Goal: Check status: Check status

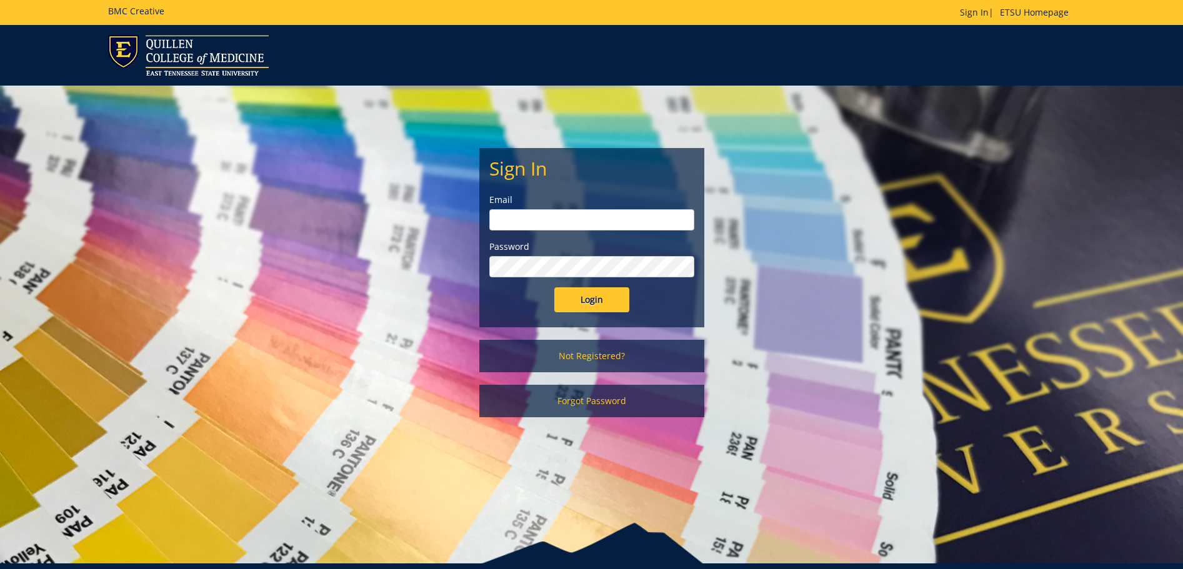
type input "[EMAIL_ADDRESS][DOMAIN_NAME]"
click at [593, 297] on input "Login" at bounding box center [591, 300] width 75 height 25
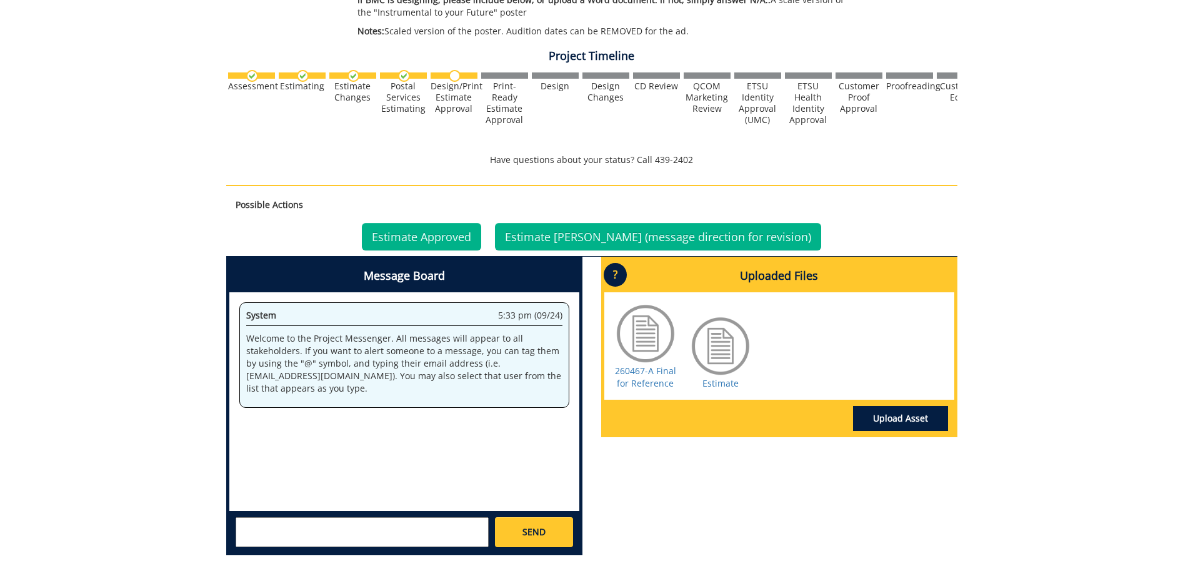
scroll to position [375, 0]
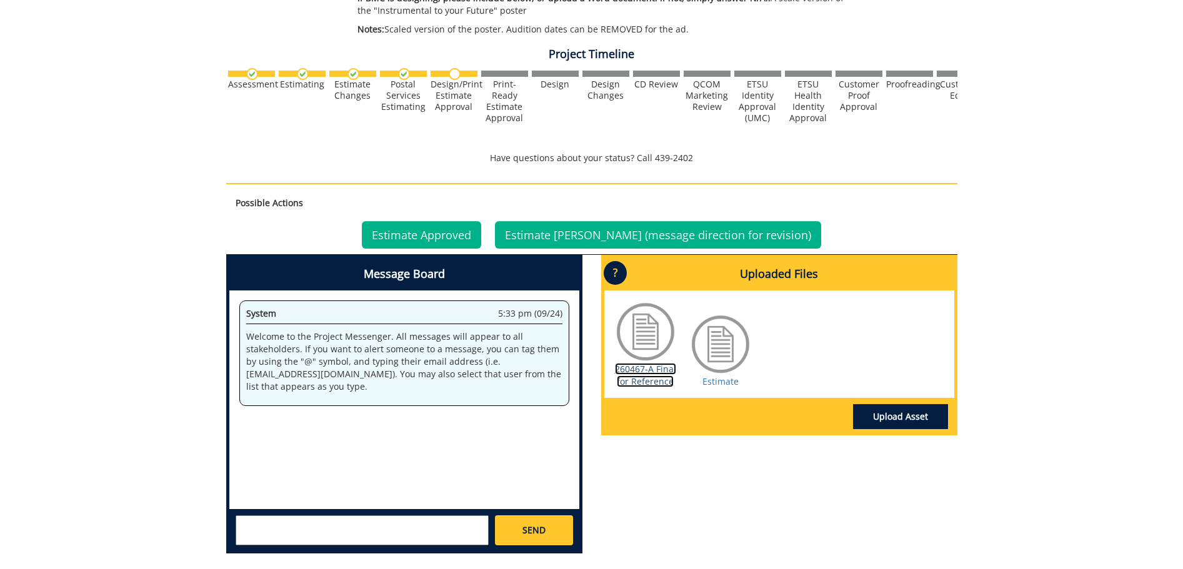
click at [651, 381] on link "260467-A Final for Reference" at bounding box center [645, 375] width 61 height 24
click at [421, 241] on link "Estimate Approved" at bounding box center [421, 235] width 119 height 28
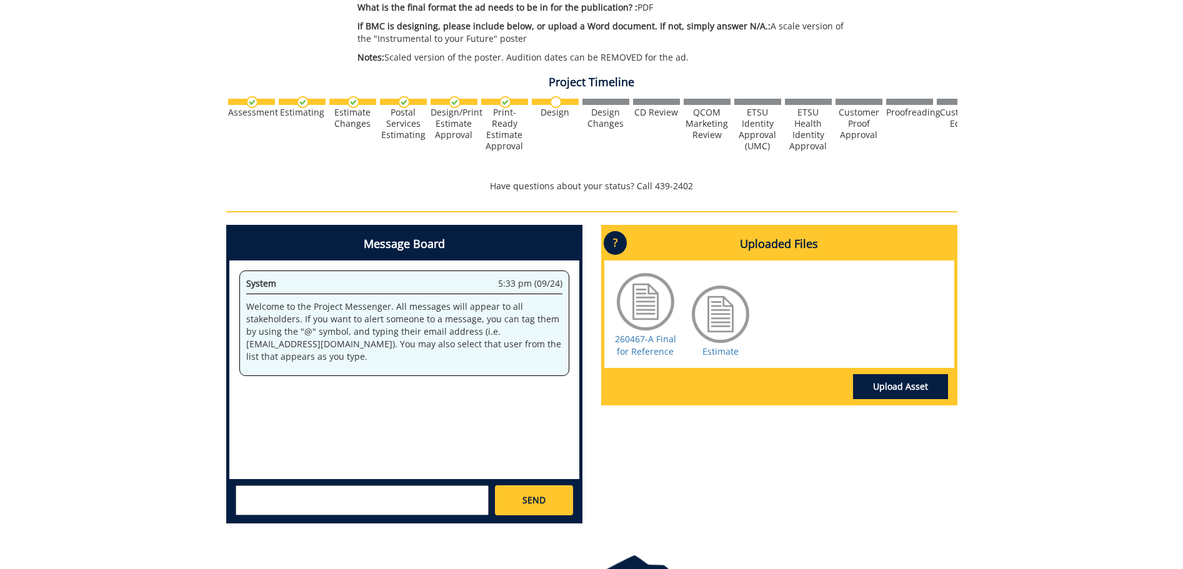
scroll to position [375, 0]
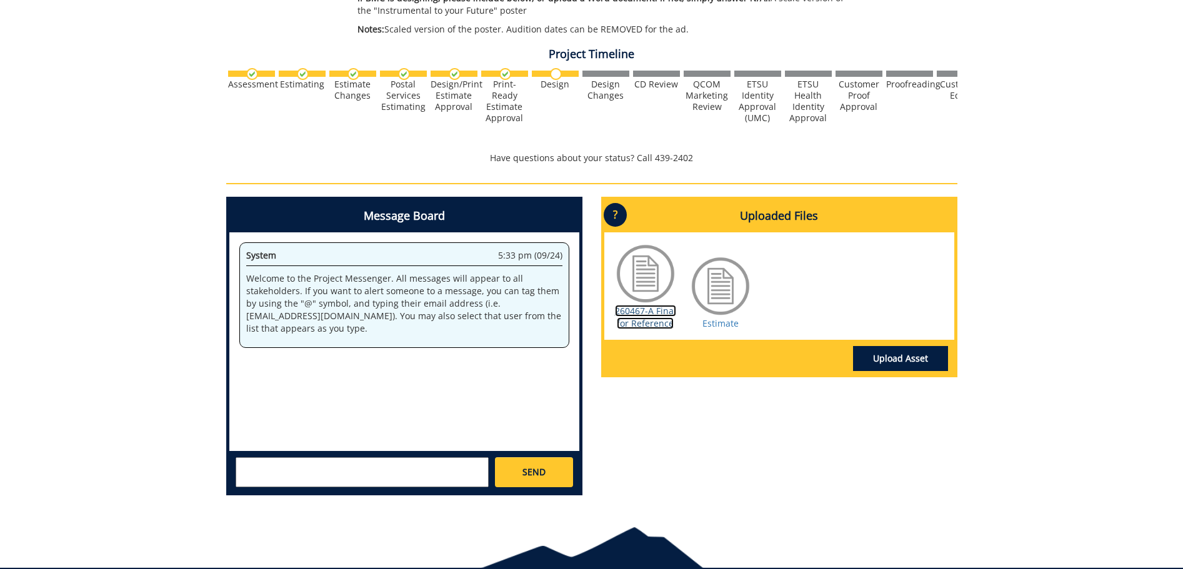
click at [641, 316] on link "260467-A Final for Reference" at bounding box center [645, 317] width 61 height 24
click at [722, 323] on link "Estimate" at bounding box center [721, 324] width 36 height 12
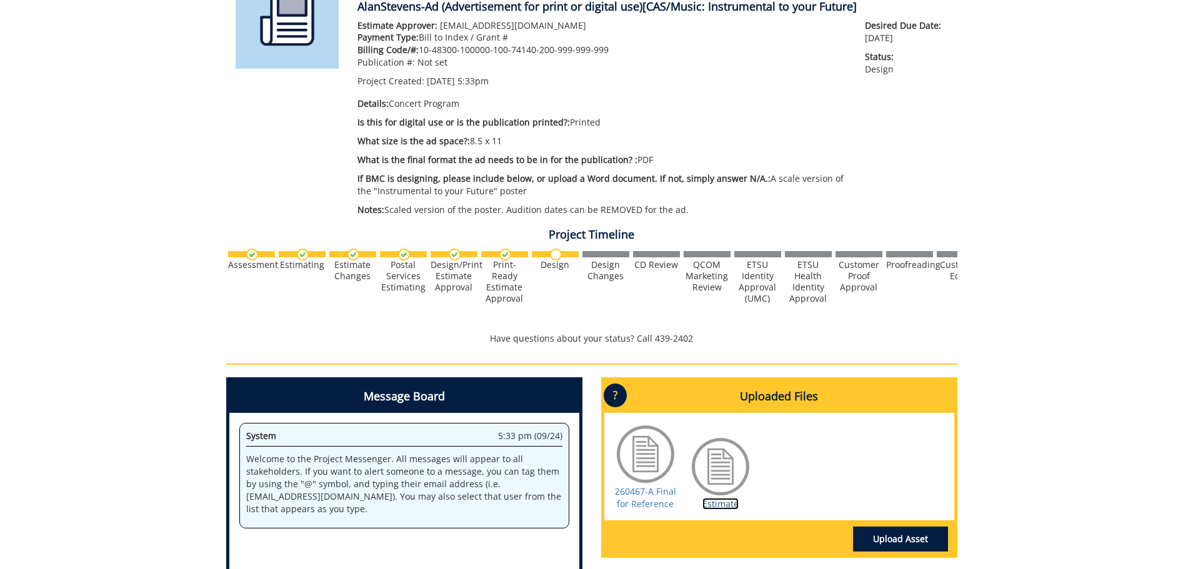
scroll to position [0, 0]
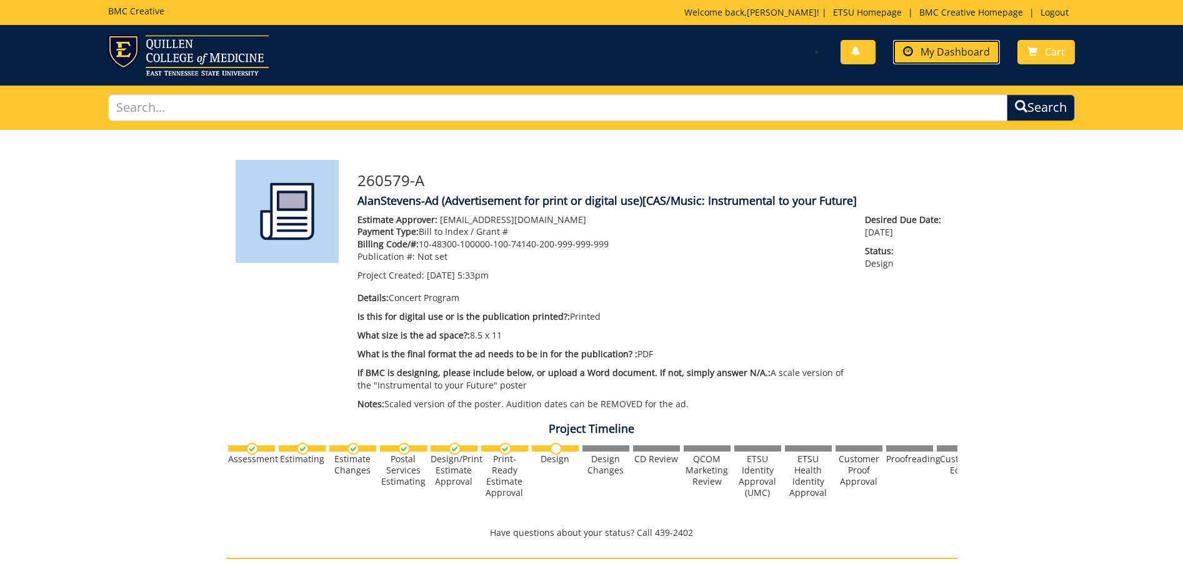
click at [944, 45] on span "My Dashboard" at bounding box center [955, 52] width 69 height 14
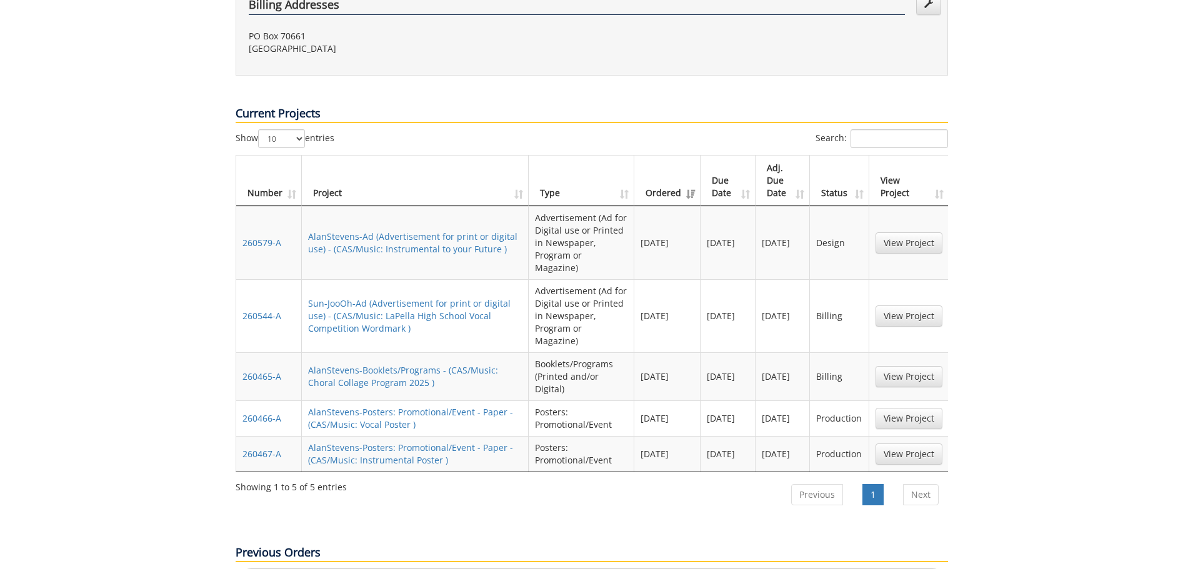
scroll to position [563, 0]
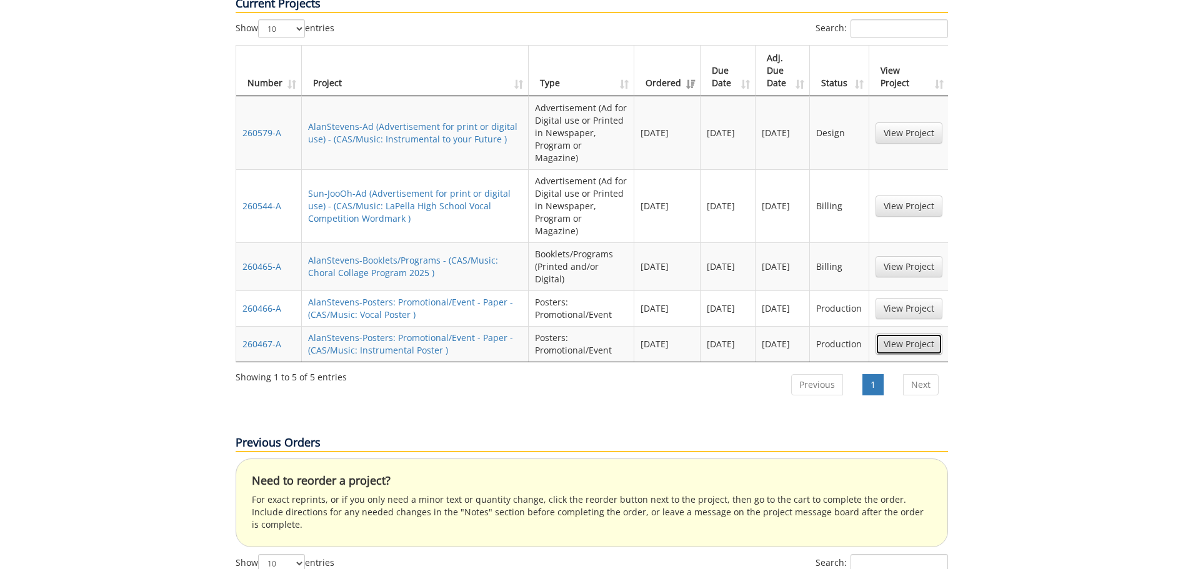
click at [934, 334] on link "View Project" at bounding box center [909, 344] width 67 height 21
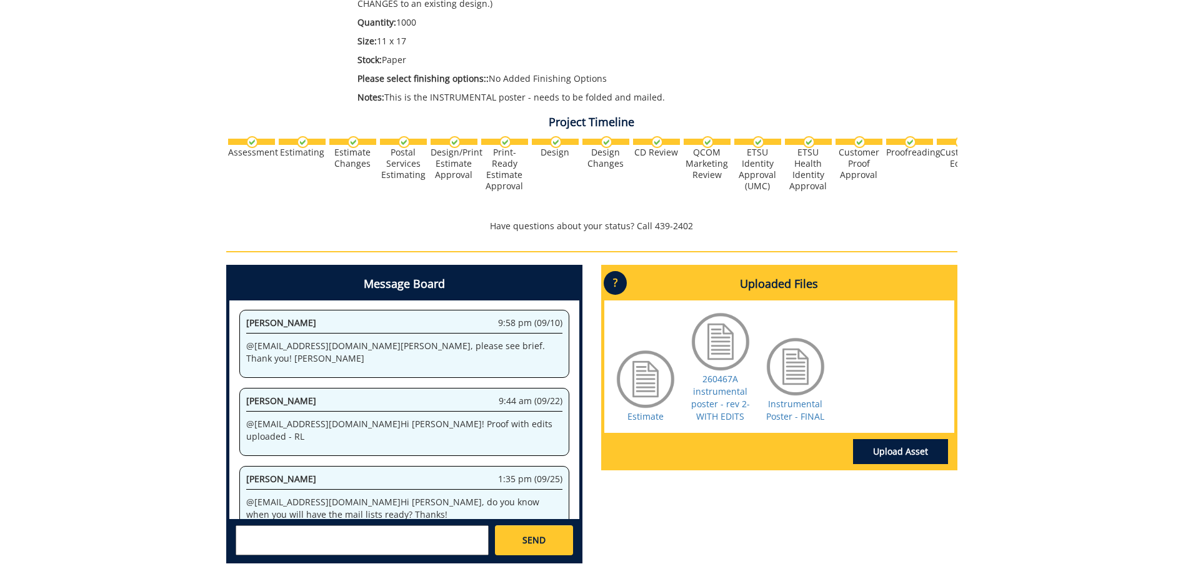
scroll to position [313, 0]
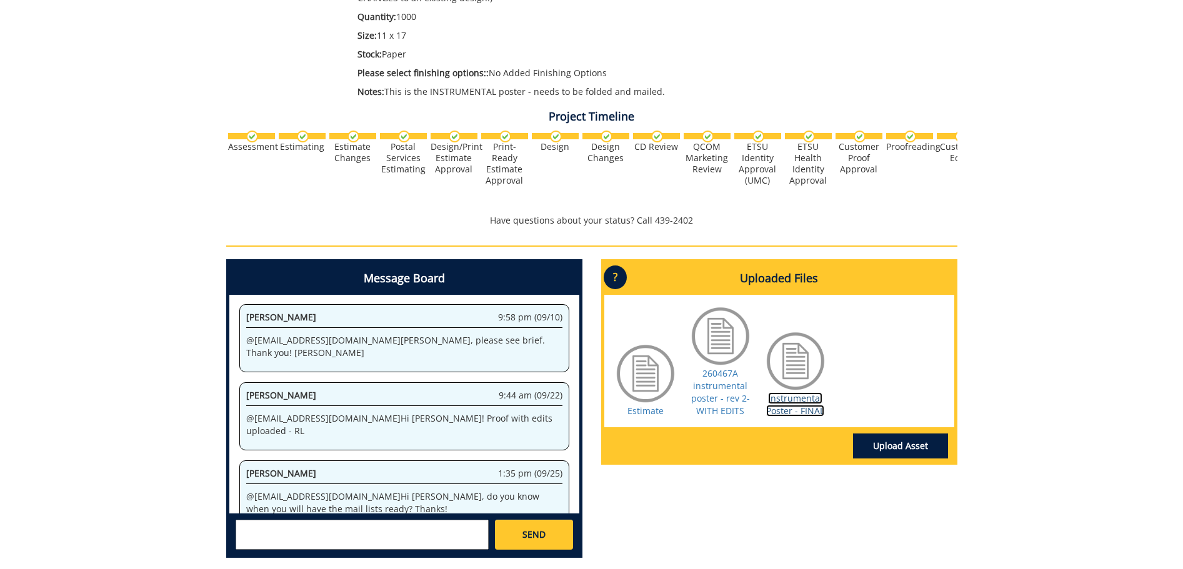
click at [782, 407] on link "Instrumental Poster - FINAL" at bounding box center [795, 405] width 58 height 24
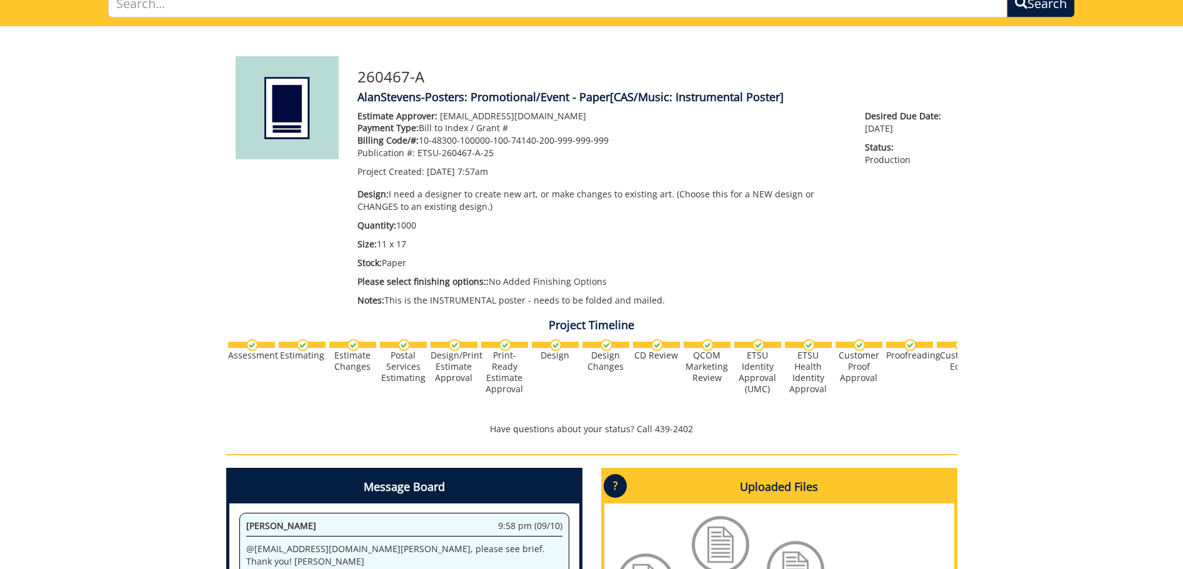
scroll to position [0, 0]
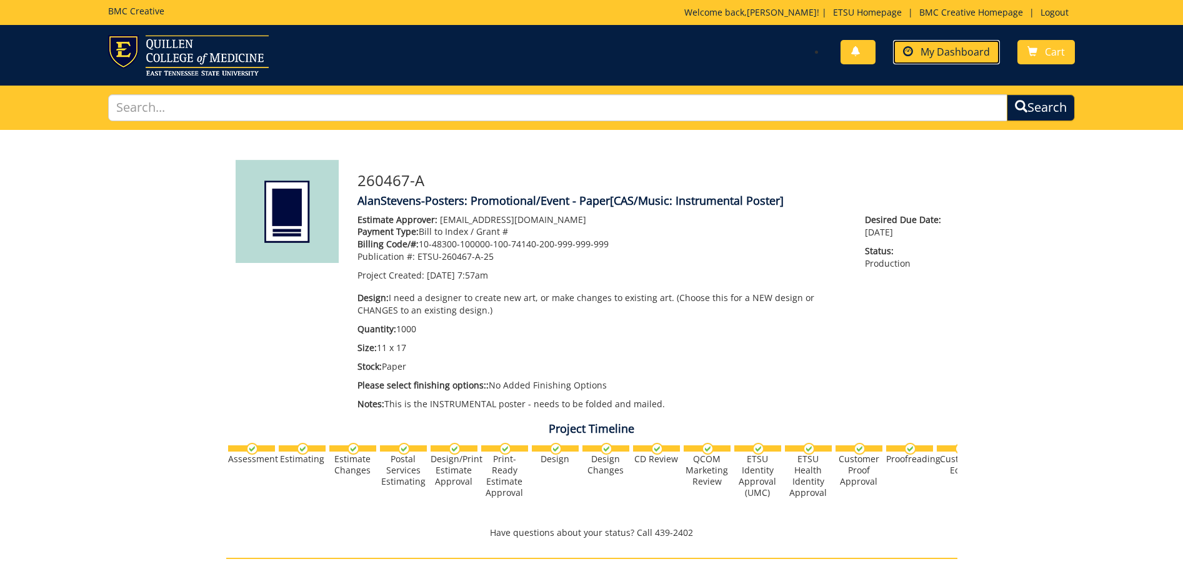
click at [963, 53] on span "My Dashboard" at bounding box center [955, 52] width 69 height 14
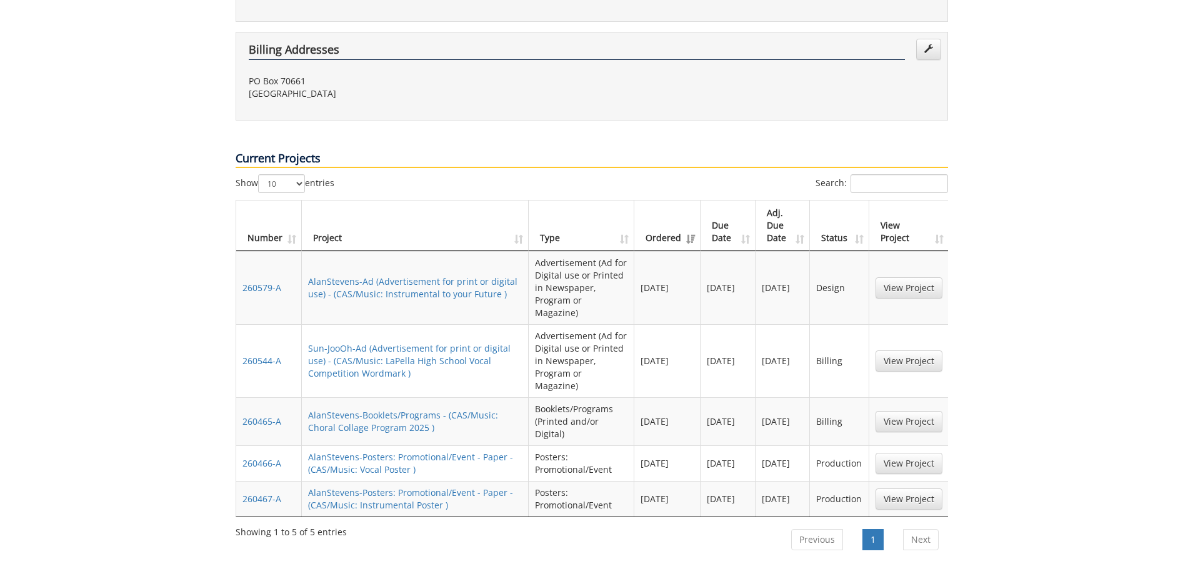
scroll to position [438, 0]
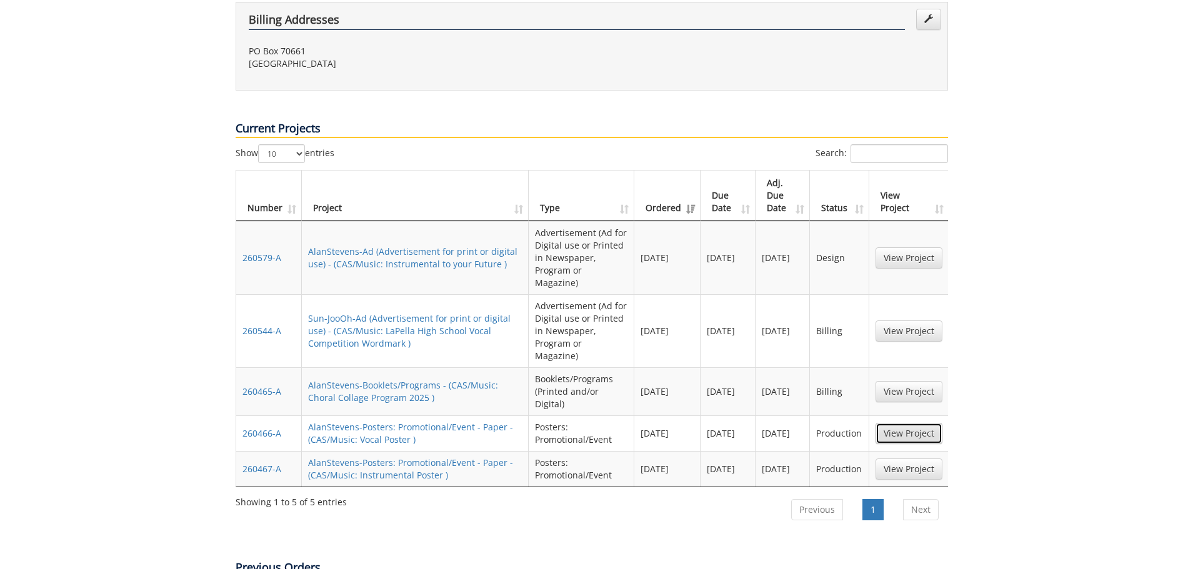
click at [917, 423] on link "View Project" at bounding box center [909, 433] width 67 height 21
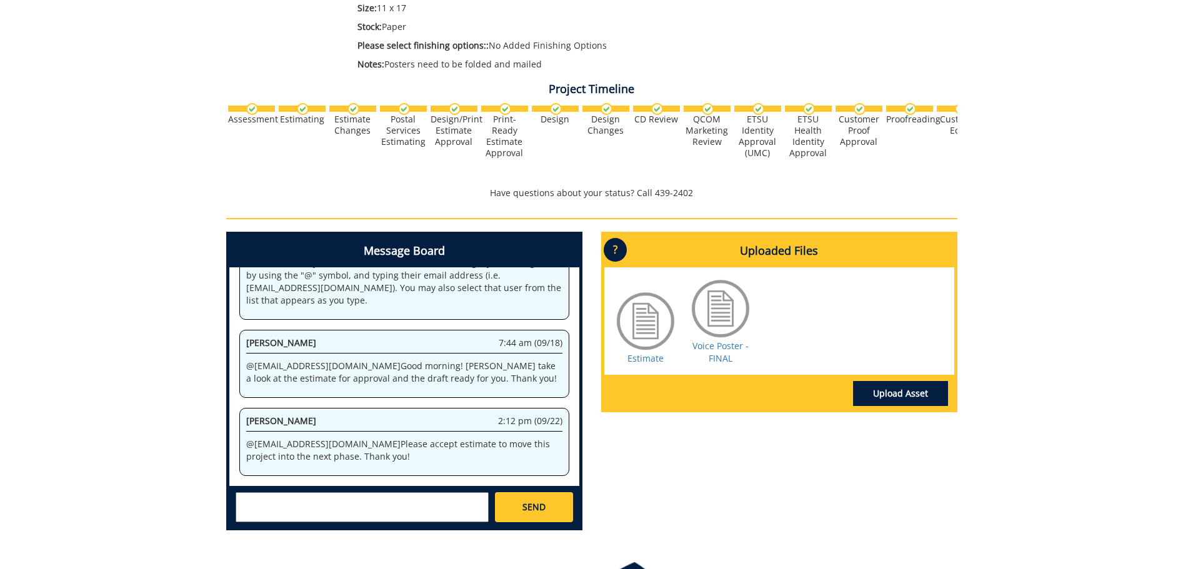
scroll to position [375, 0]
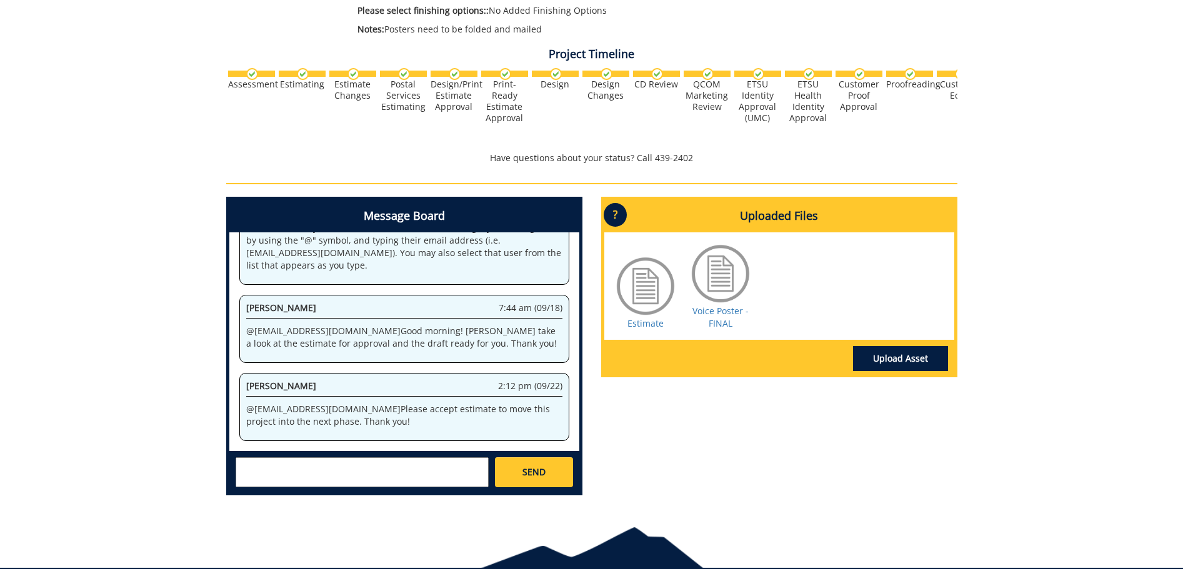
click at [724, 304] on div at bounding box center [720, 274] width 63 height 63
click at [725, 311] on link "Voice Poster - FINAL" at bounding box center [721, 317] width 56 height 24
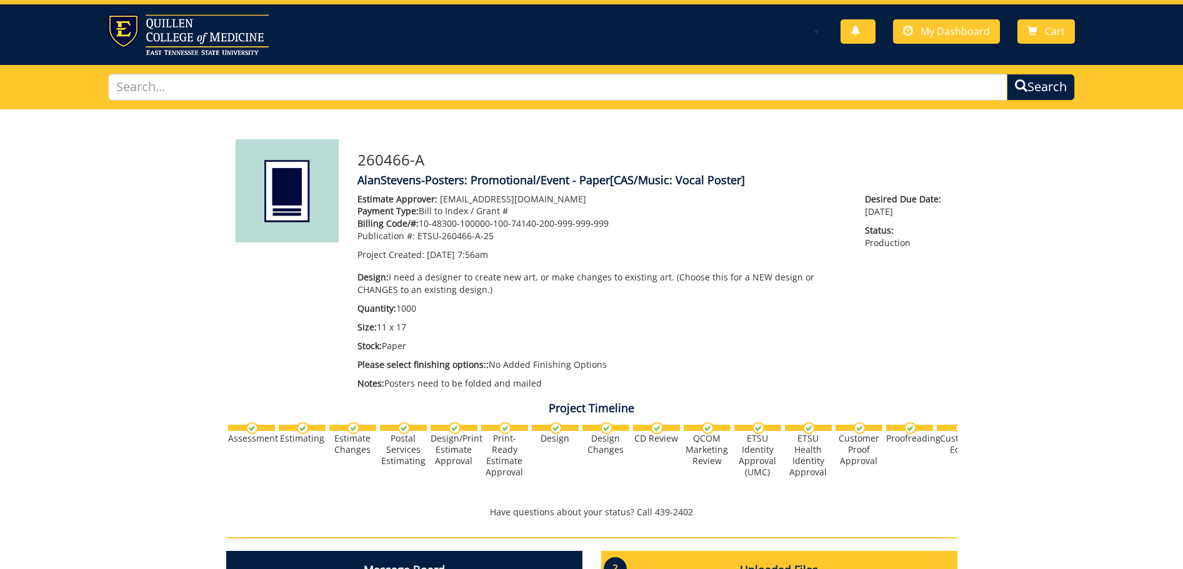
scroll to position [0, 0]
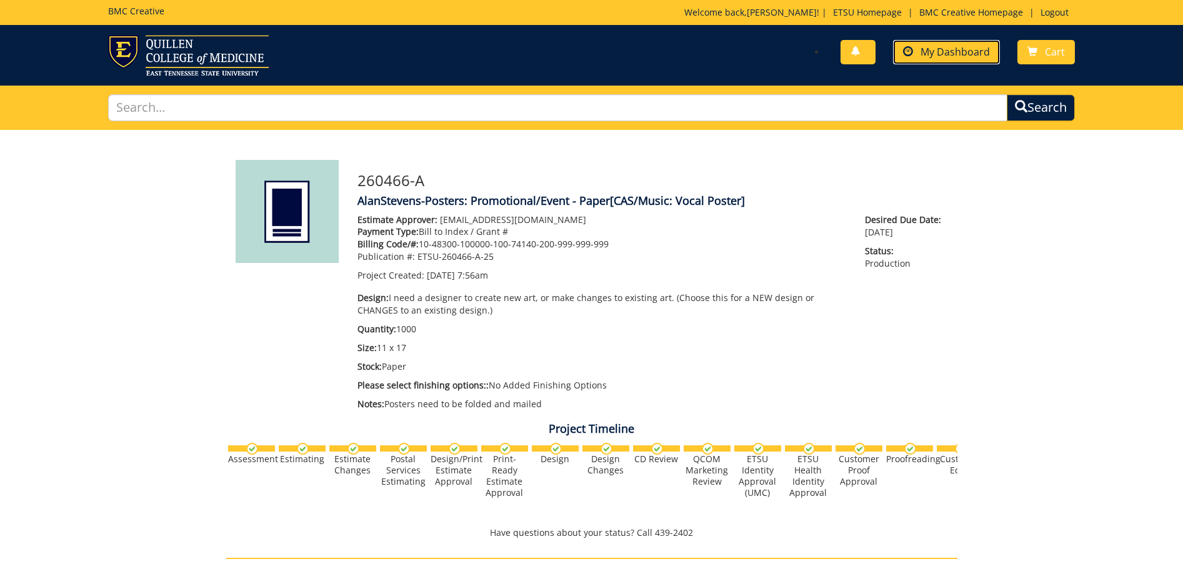
click at [925, 50] on span "My Dashboard" at bounding box center [955, 52] width 69 height 14
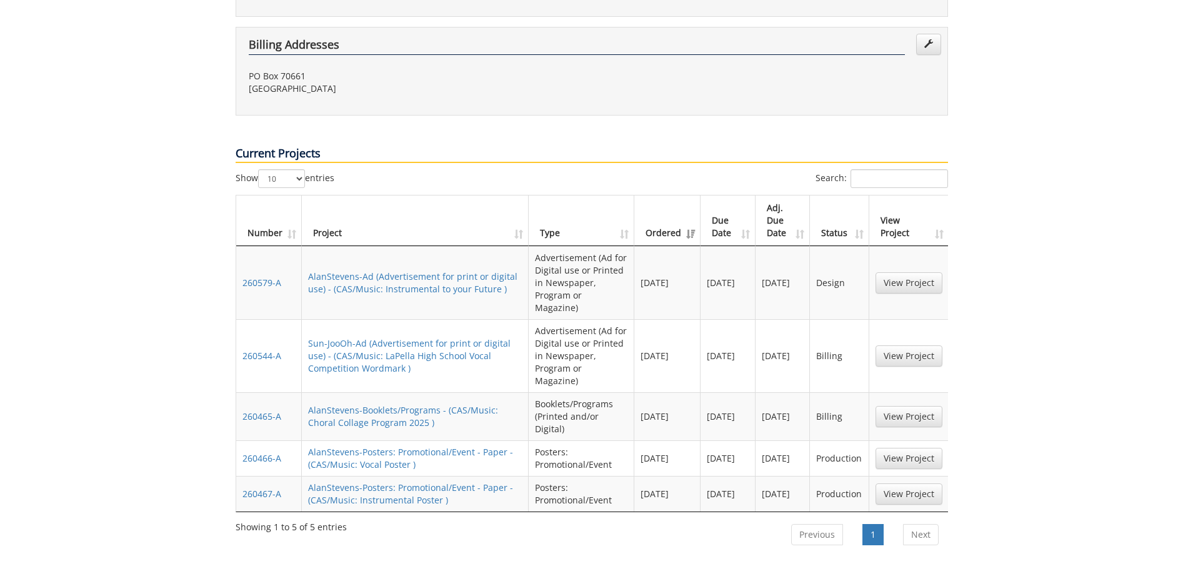
scroll to position [438, 0]
